Goal: Find contact information: Find contact information

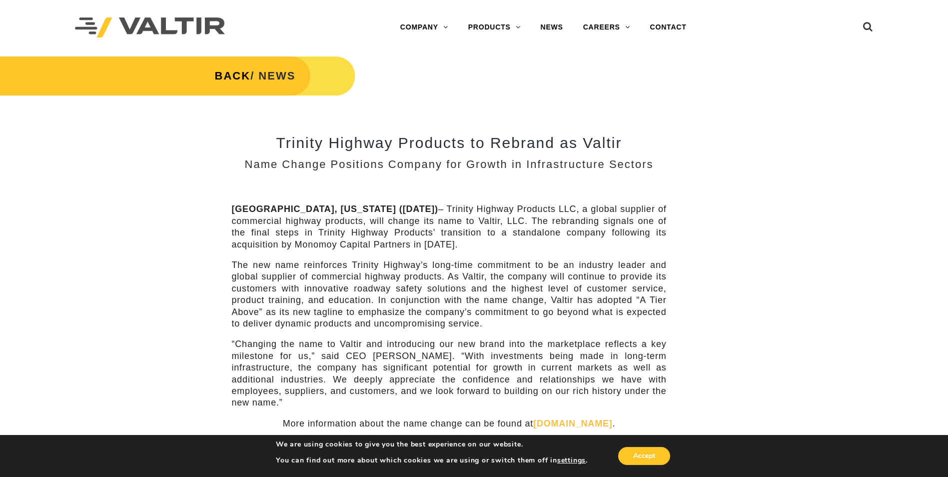
scroll to position [300, 0]
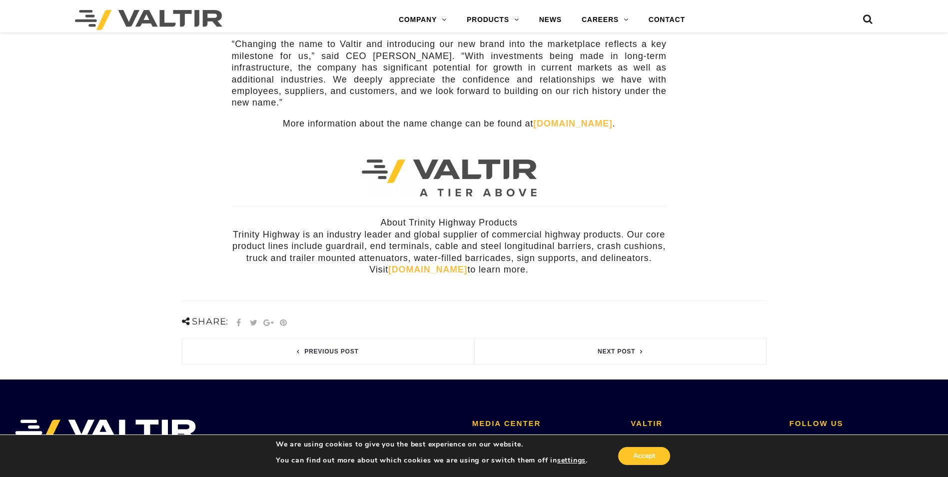
click at [418, 264] on link "[DOMAIN_NAME]" at bounding box center [427, 269] width 79 height 10
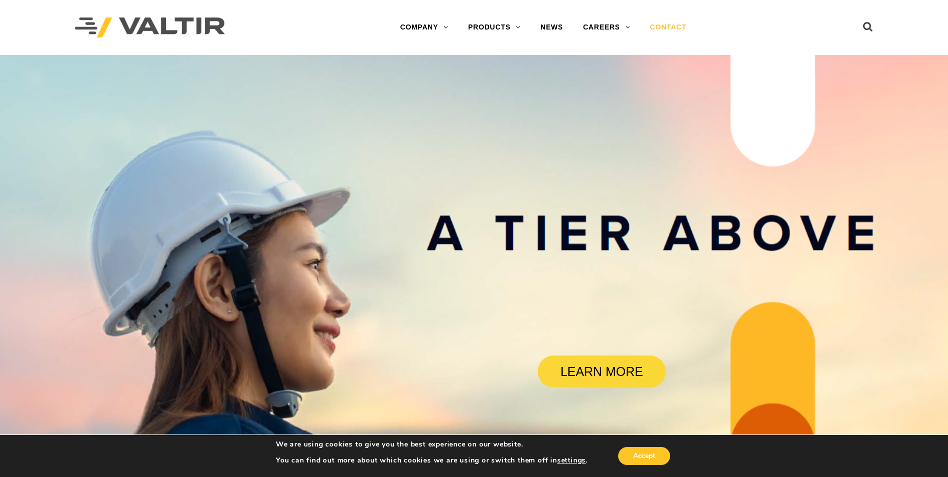
click at [672, 24] on link "CONTACT" at bounding box center [668, 27] width 56 height 20
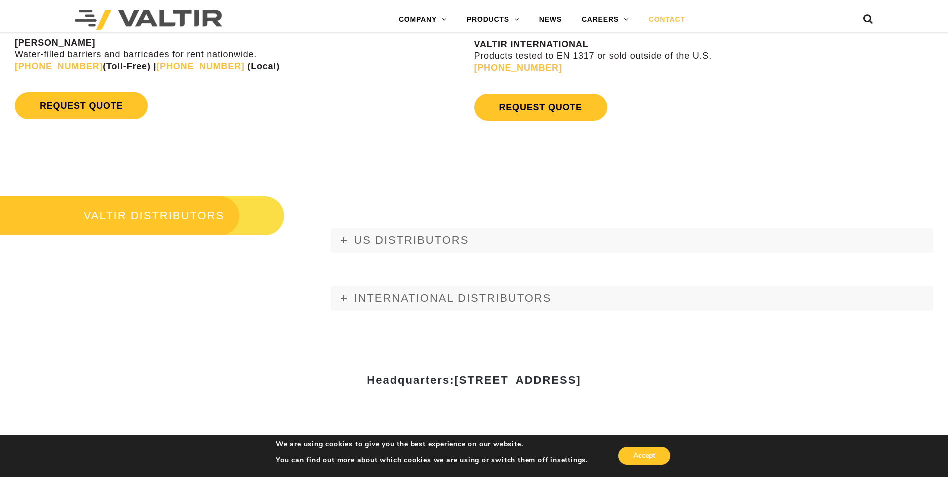
scroll to position [1369, 0]
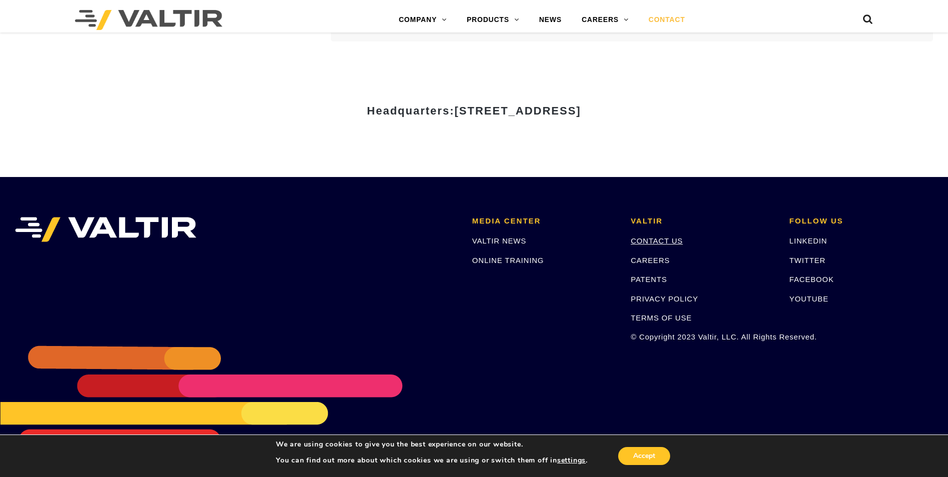
click at [658, 243] on link "CONTACT US" at bounding box center [657, 240] width 52 height 8
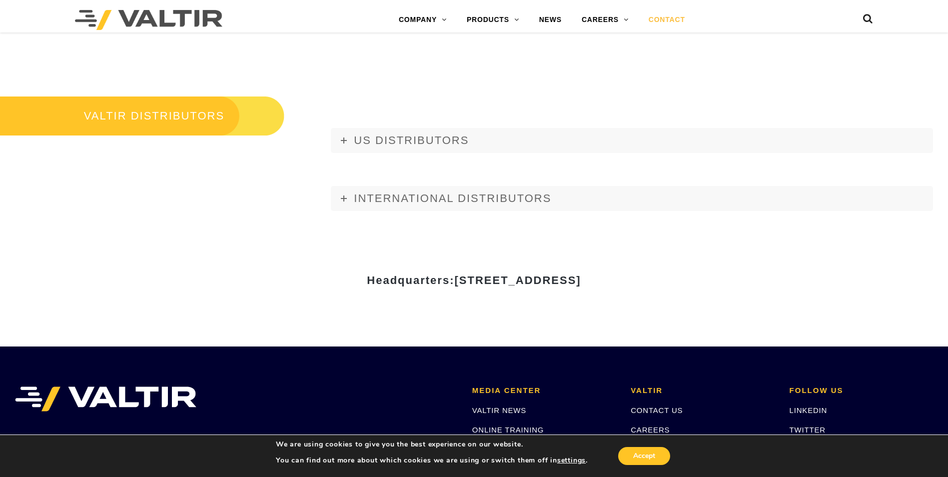
scroll to position [1369, 0]
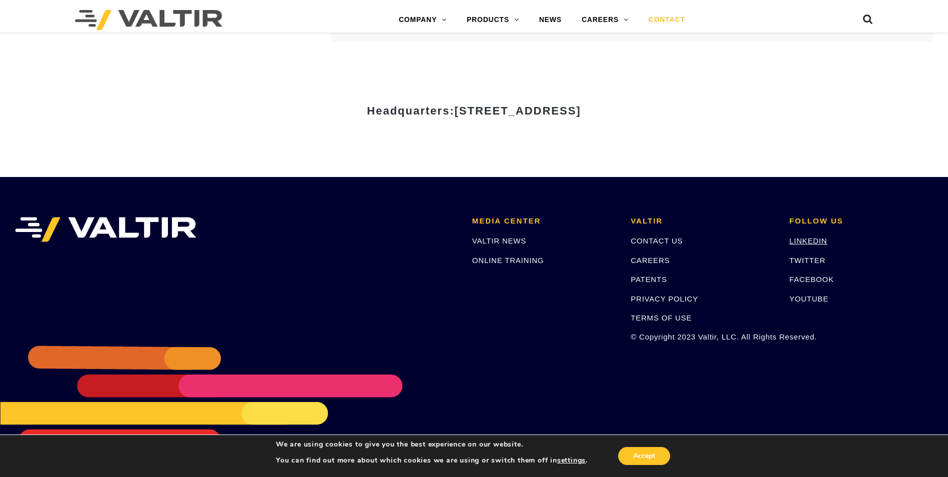
click at [809, 238] on link "LINKEDIN" at bounding box center [809, 240] width 38 height 8
